Goal: Task Accomplishment & Management: Use online tool/utility

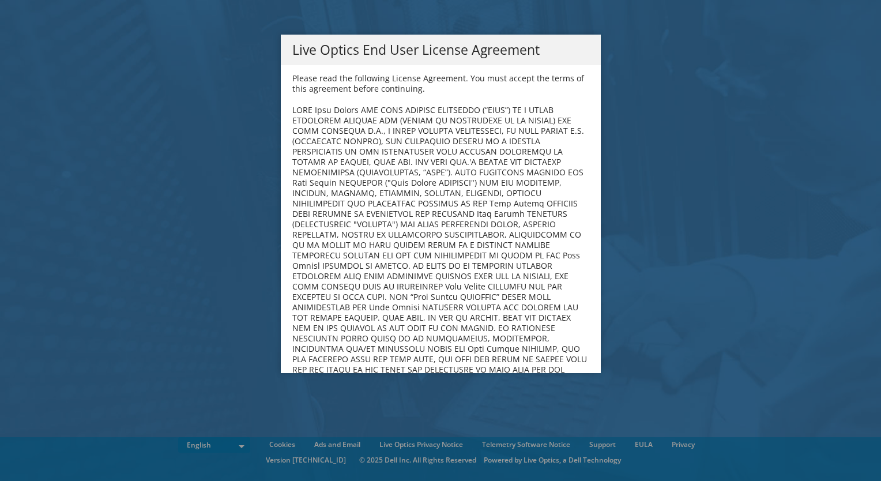
click at [509, 252] on b at bounding box center [439, 281] width 295 height 354
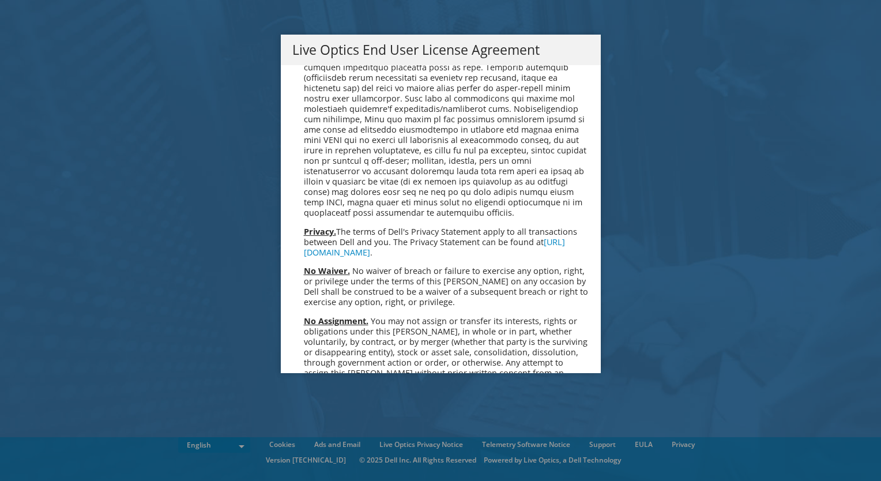
scroll to position [4362, 0]
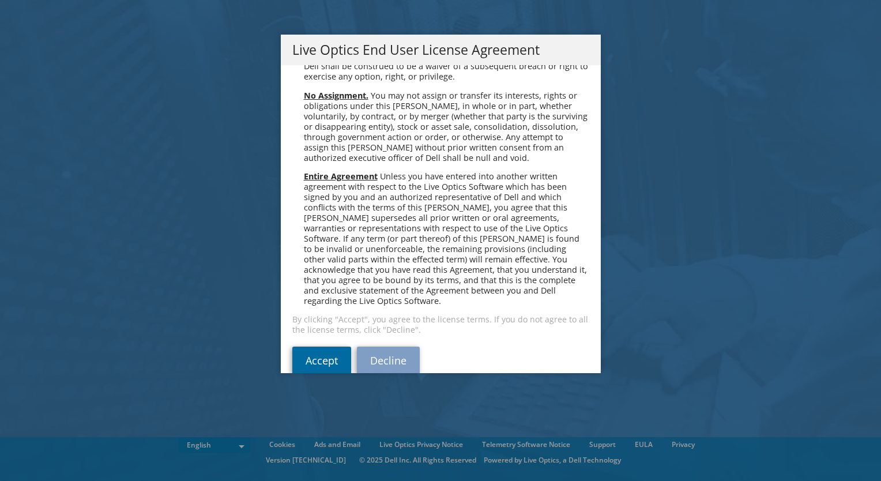
click at [306, 347] on link "Accept" at bounding box center [321, 361] width 59 height 28
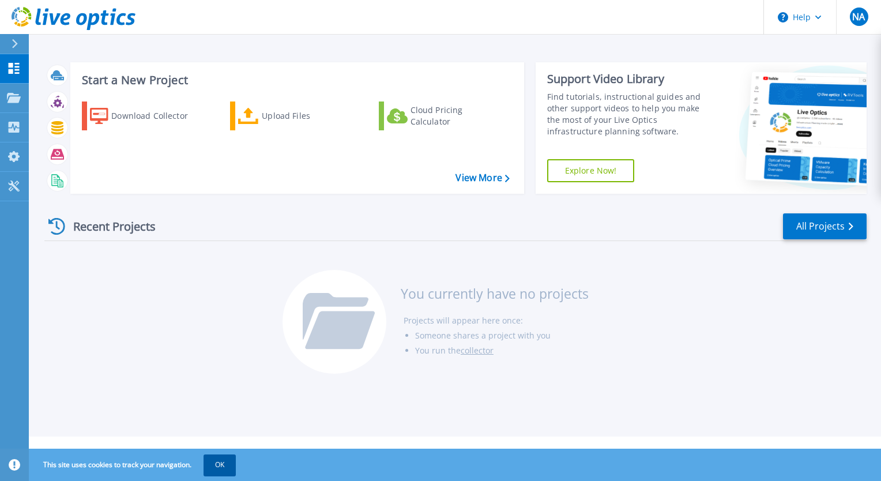
click at [233, 460] on button "OK" at bounding box center [220, 465] width 32 height 21
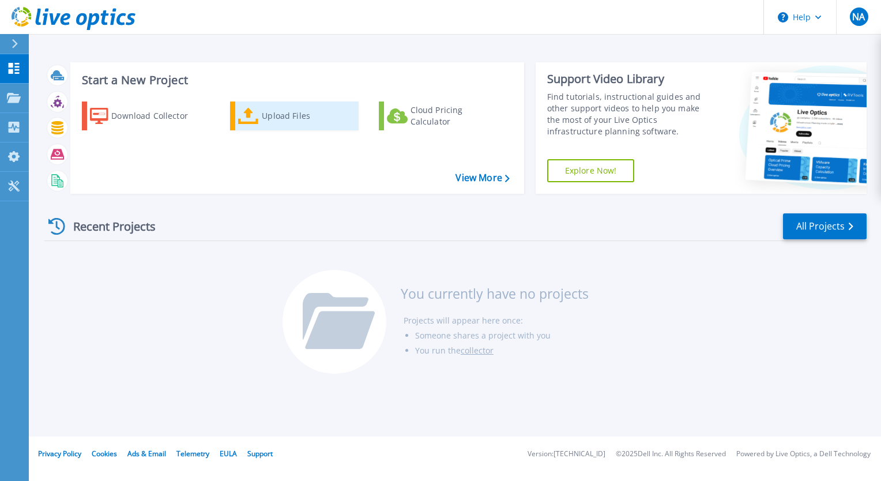
click at [270, 117] on div "Upload Files" at bounding box center [308, 115] width 92 height 23
